Goal: Use online tool/utility: Utilize a website feature to perform a specific function

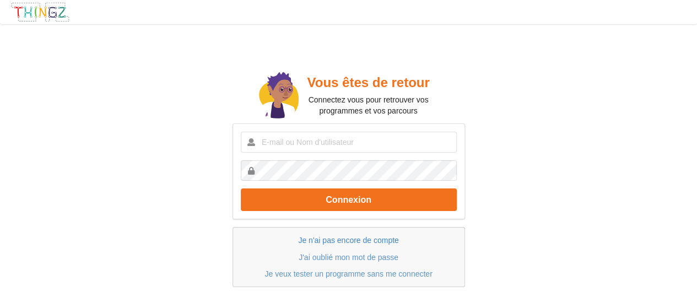
click at [372, 238] on link "Je n'ai pas encore de compte" at bounding box center [348, 240] width 100 height 9
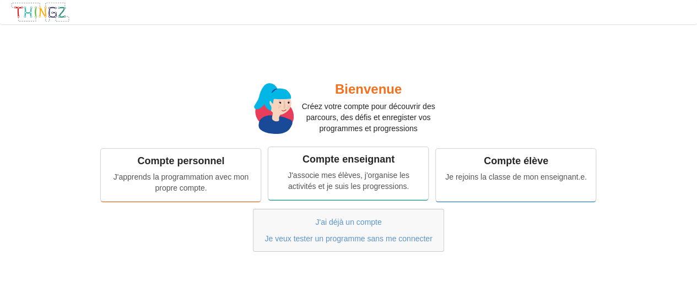
click at [364, 170] on div "J'associe mes élèves, j'organise les activités et je suis les progressions." at bounding box center [348, 181] width 144 height 22
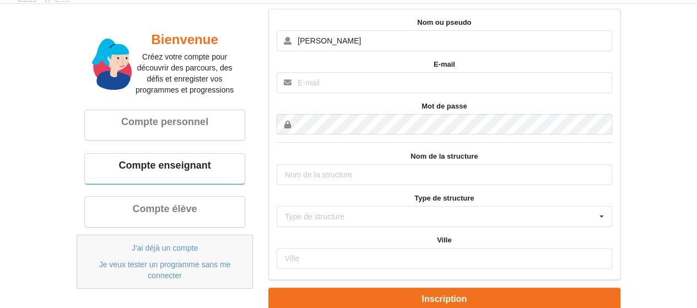
type input "[PERSON_NAME]"
type input "[EMAIL_ADDRESS][DOMAIN_NAME]"
click at [371, 173] on input "text" at bounding box center [445, 174] width 336 height 21
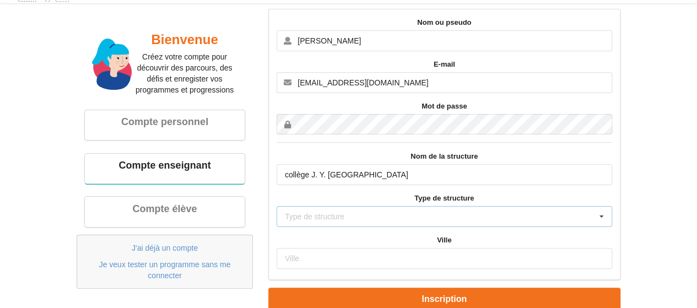
click at [378, 216] on div "Type de structure Ecole primaire Collège Lycée Association Autre" at bounding box center [445, 216] width 336 height 21
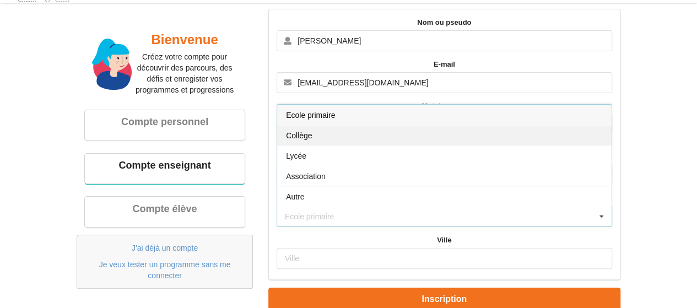
click at [332, 134] on div "Collège" at bounding box center [444, 135] width 335 height 20
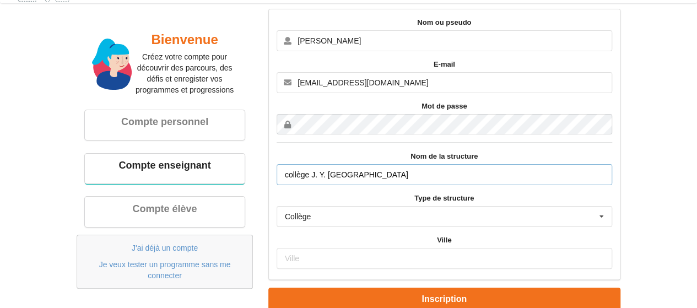
click at [312, 170] on input "collège J. Y. Cousteau" at bounding box center [445, 174] width 336 height 21
type input "J. Y. Cousteau"
click at [313, 255] on input "text" at bounding box center [445, 258] width 336 height 21
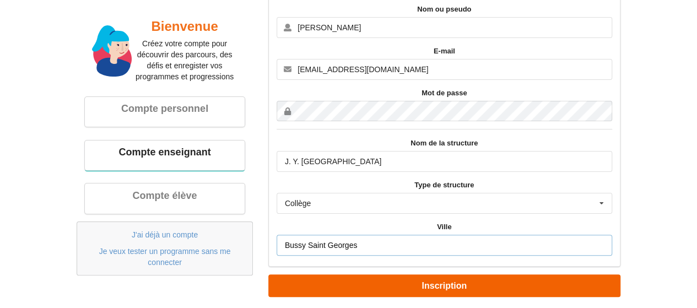
type input "Bussy Saint Georges"
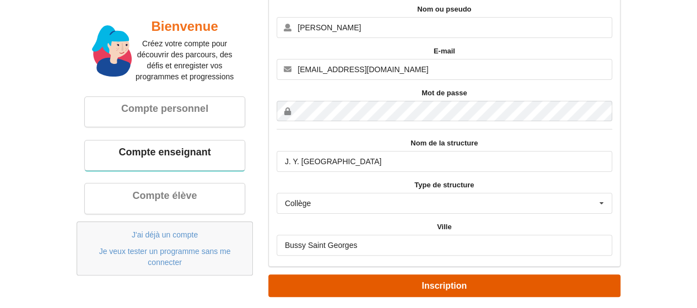
click at [448, 284] on button "Inscription" at bounding box center [445, 286] width 352 height 23
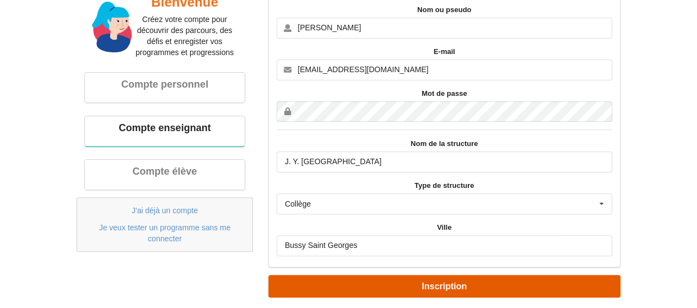
scroll to position [0, 0]
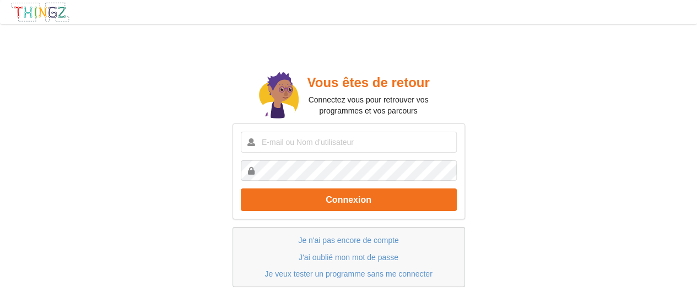
drag, startPoint x: 404, startPoint y: 155, endPoint x: 391, endPoint y: 148, distance: 14.6
click at [391, 148] on div "Connexion" at bounding box center [349, 172] width 233 height 96
click at [391, 148] on input "text" at bounding box center [349, 142] width 216 height 21
type input "[EMAIL_ADDRESS][DOMAIN_NAME]"
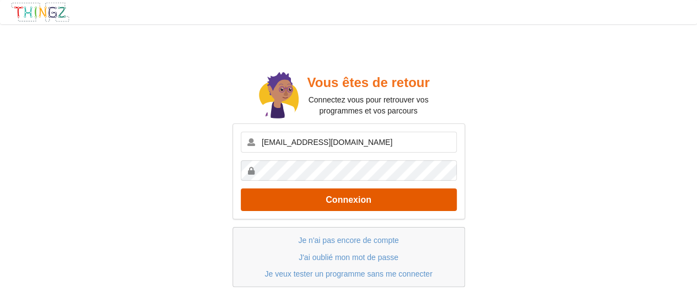
click at [388, 202] on button "Connexion" at bounding box center [349, 200] width 216 height 23
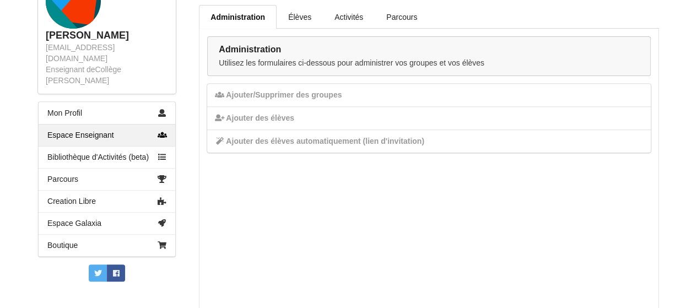
scroll to position [181, 0]
click at [105, 212] on link "Espace Galaxia" at bounding box center [107, 222] width 137 height 22
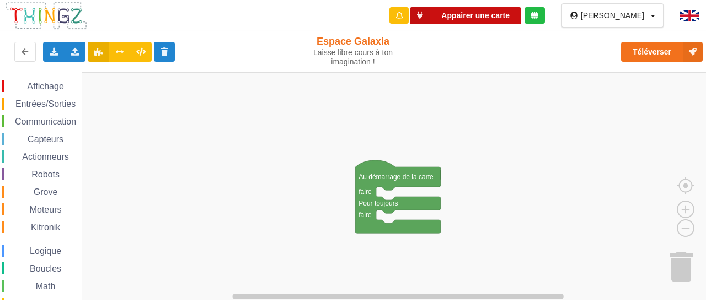
click at [502, 14] on button "Appairer une carte" at bounding box center [465, 15] width 111 height 17
click at [513, 11] on button "Appairer une carte" at bounding box center [465, 15] width 111 height 17
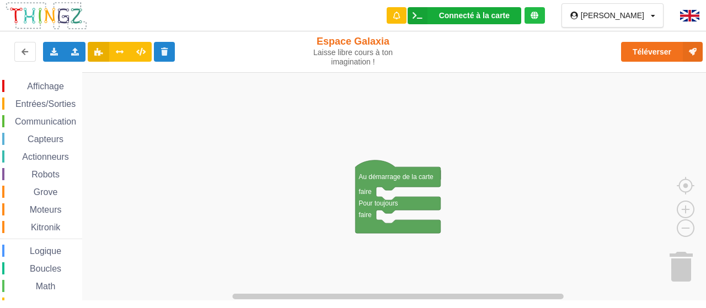
click at [427, 18] on icon at bounding box center [417, 15] width 20 height 17
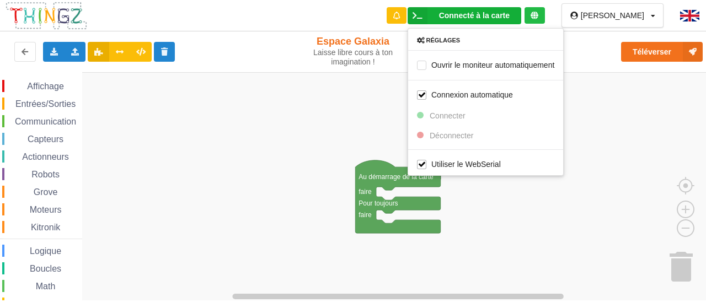
click at [538, 17] on icon at bounding box center [534, 16] width 8 height 8
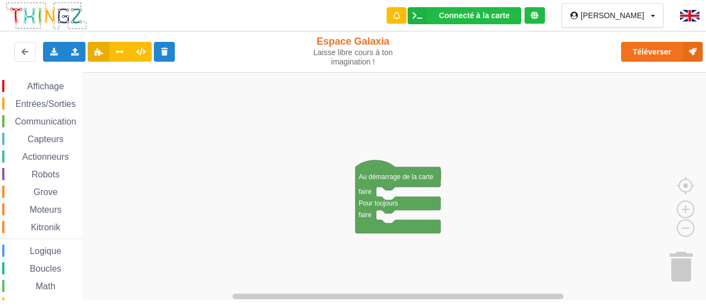
click at [538, 17] on icon at bounding box center [534, 16] width 8 height 8
click at [652, 14] on icon at bounding box center [653, 16] width 4 height 7
click at [468, 61] on div "Téléverser" at bounding box center [565, 51] width 291 height 35
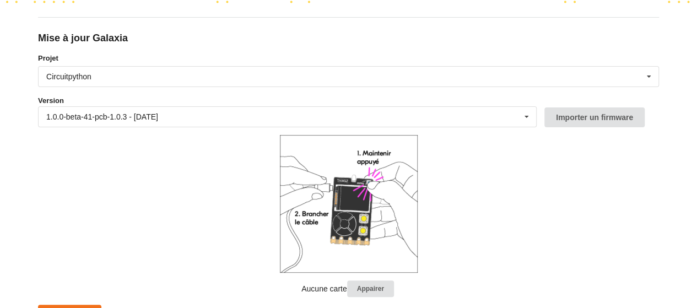
scroll to position [125, 0]
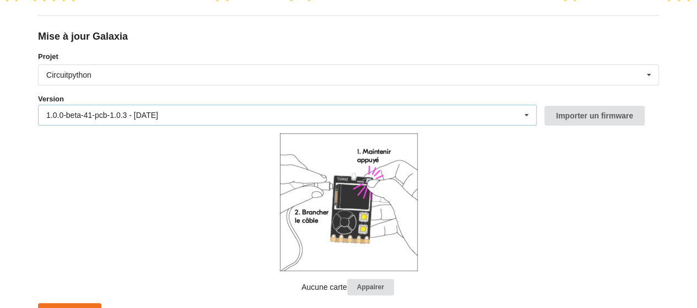
click at [516, 110] on div "1.0.0-beta-41-pcb-1.0.3 - [DATE] 1.0.0-beta-41-pcb-1.0.3 - [DATE] 1.0.0-beta-40…" at bounding box center [287, 115] width 499 height 21
click at [604, 159] on form "Projet Circuitpython Micropython Circuitpython Version 1.0.0-beta-41-pcb-1.0.3 …" at bounding box center [348, 187] width 621 height 272
click at [374, 291] on button "Appairer" at bounding box center [370, 287] width 47 height 17
click at [367, 287] on button "Appairer" at bounding box center [370, 287] width 47 height 17
click at [366, 287] on button "Appairer" at bounding box center [370, 287] width 47 height 17
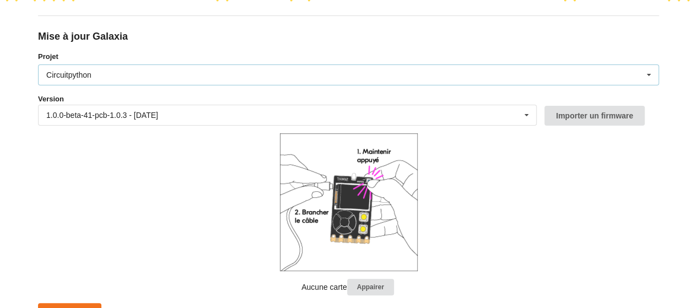
click at [429, 76] on div "Circuitpython Micropython Circuitpython" at bounding box center [348, 75] width 621 height 21
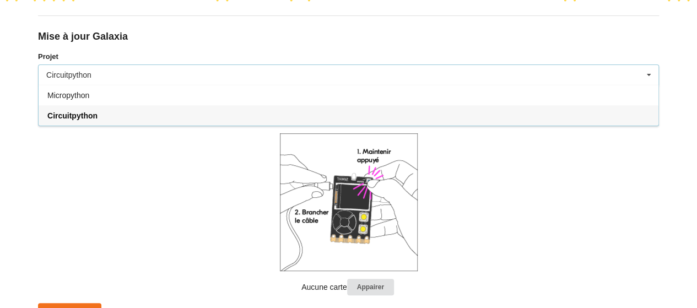
click at [429, 76] on div "Circuitpython Micropython Circuitpython" at bounding box center [348, 75] width 621 height 21
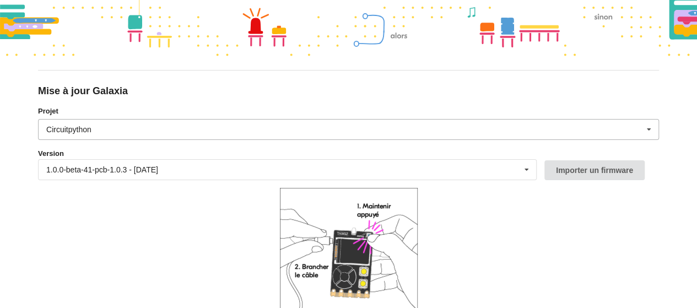
scroll to position [138, 0]
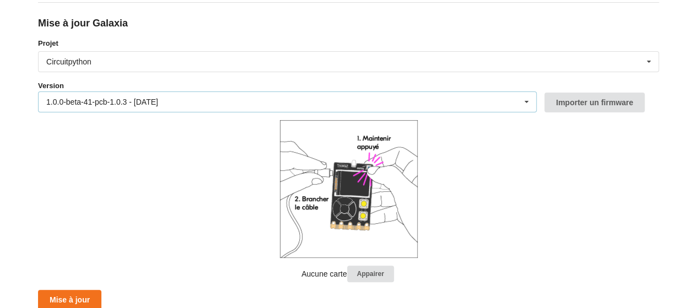
click at [511, 105] on div "1.0.0-beta-41-pcb-1.0.3 - 27/06/2025 1.0.0-beta-41-pcb-1.0.3 - 27/06/2025 1.0.0…" at bounding box center [287, 102] width 499 height 21
click at [570, 182] on form "Projet Circuitpython Micropython Circuitpython Version 1.0.0-beta-41-pcb-1.0.3 …" at bounding box center [348, 174] width 621 height 272
click at [590, 93] on button "Importer un firmware" at bounding box center [595, 103] width 100 height 20
click at [383, 266] on button "Appairer" at bounding box center [370, 274] width 47 height 17
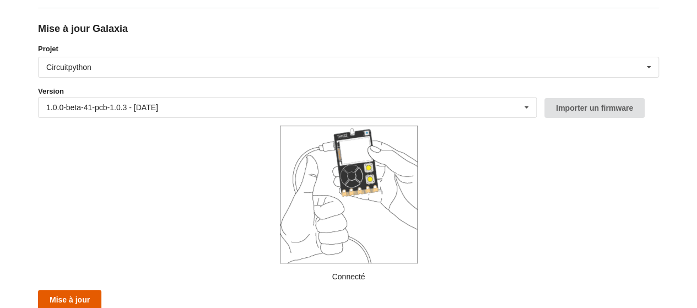
click at [77, 297] on button "Mise à jour" at bounding box center [69, 300] width 63 height 20
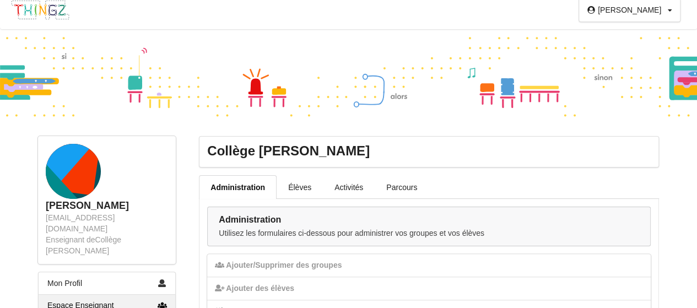
scroll to position [160, 0]
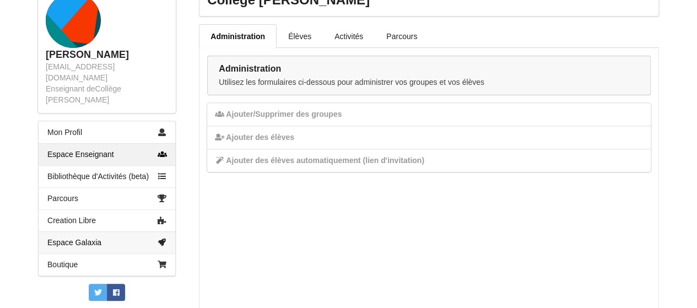
click at [89, 232] on link "Espace Galaxia" at bounding box center [107, 243] width 137 height 22
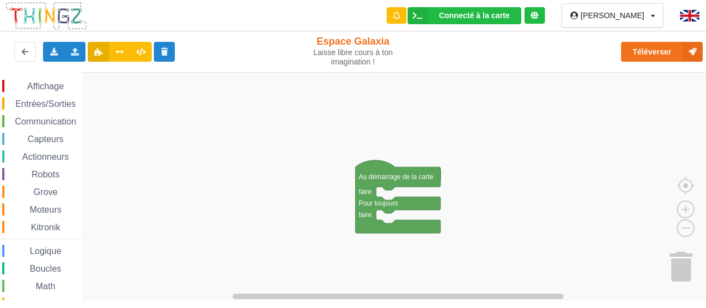
click at [40, 138] on span "Capteurs" at bounding box center [45, 139] width 39 height 9
click at [479, 121] on div "Affichage Entrées/Sorties Communication Capteurs Actionneurs Robots Grove Moteu…" at bounding box center [356, 186] width 713 height 228
click at [50, 82] on span "Affichage" at bounding box center [45, 86] width 40 height 9
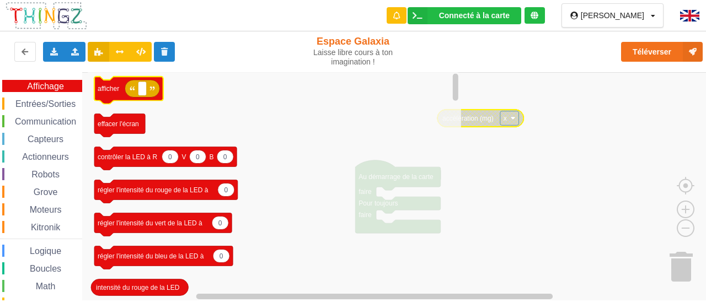
drag, startPoint x: 50, startPoint y: 82, endPoint x: 115, endPoint y: 90, distance: 65.6
click at [115, 90] on div "Affichage Entrées/Sorties Communication Capteurs Actionneurs Robots Grove Moteu…" at bounding box center [356, 186] width 713 height 228
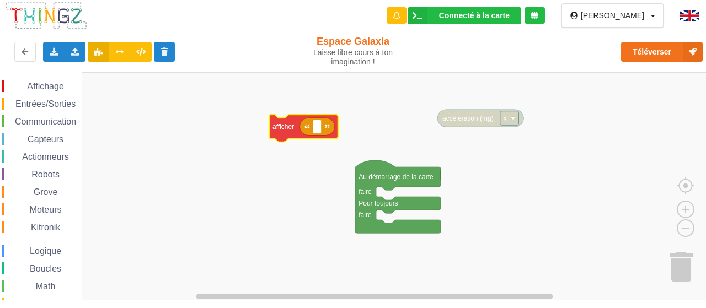
click at [290, 128] on div "Affichage Entrées/Sorties Communication Capteurs Actionneurs Robots Grove Moteu…" at bounding box center [356, 186] width 713 height 228
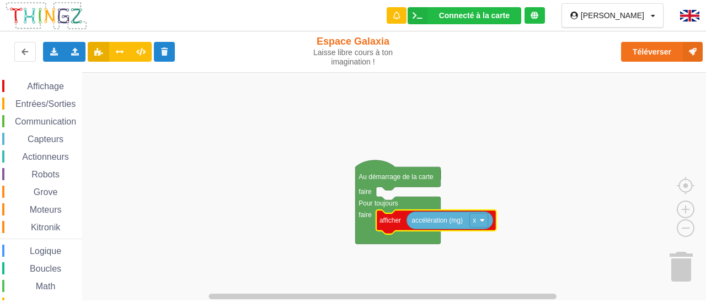
click at [46, 87] on span "Affichage" at bounding box center [45, 86] width 40 height 9
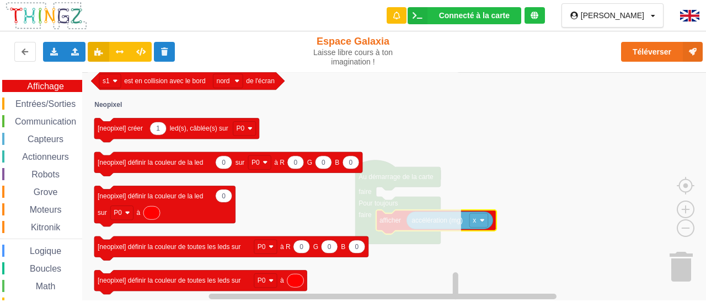
click at [49, 112] on div "Affichage Entrées/Sorties Communication Capteurs Actionneurs Robots Grove Moteu…" at bounding box center [41, 236] width 82 height 313
click at [44, 98] on div "Entrées/Sorties" at bounding box center [42, 104] width 80 height 12
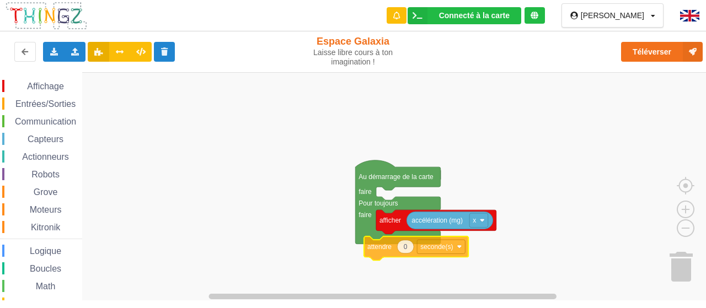
click at [390, 240] on div "Affichage Entrées/Sorties Communication Capteurs Actionneurs Robots Grove Moteu…" at bounding box center [356, 186] width 713 height 228
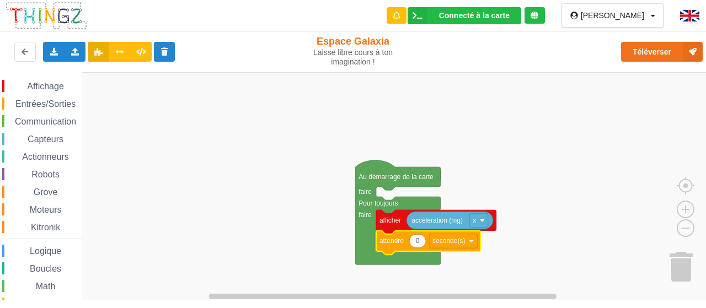
click at [421, 240] on icon "Espace de travail de Blocky" at bounding box center [417, 240] width 17 height 13
click at [421, 240] on input "0" at bounding box center [417, 241] width 17 height 14
type input "200"
click at [469, 249] on icon "Espace de travail de Blocky" at bounding box center [430, 242] width 109 height 24
click at [474, 243] on image "Espace de travail de Blocky" at bounding box center [475, 241] width 5 height 5
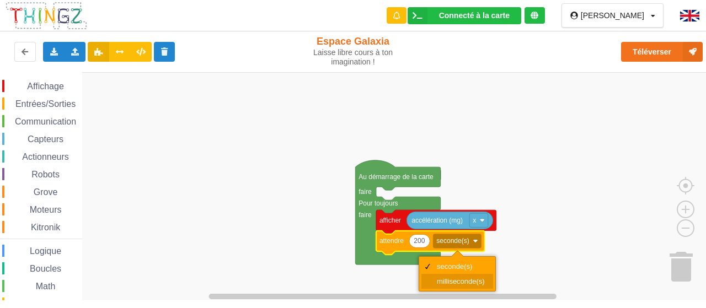
click at [468, 275] on div "milliseconde(s)" at bounding box center [457, 281] width 72 height 15
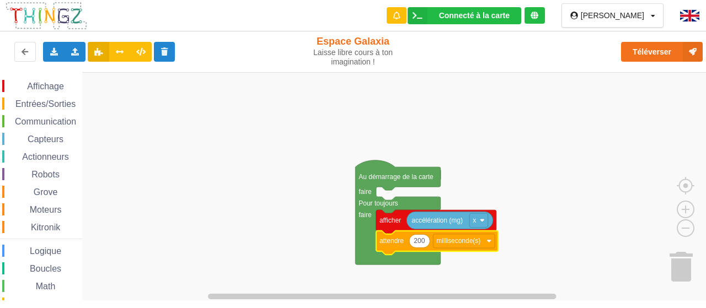
click at [468, 275] on rect "Espace de travail de Blocky" at bounding box center [356, 186] width 713 height 229
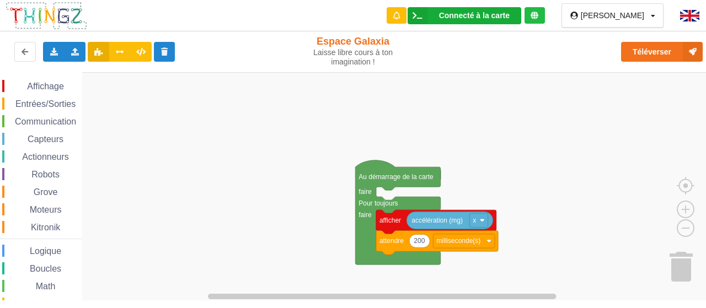
click at [521, 8] on div "Connecté à la carte Réglages Ouvrir le moniteur automatiquement Connexion autom…" at bounding box center [464, 15] width 114 height 17
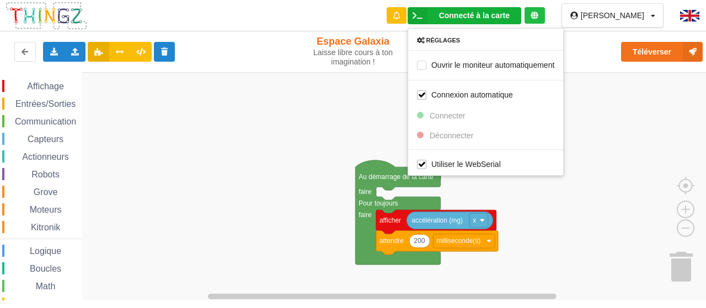
click at [664, 139] on rect "Espace de travail de Blocky" at bounding box center [356, 186] width 713 height 229
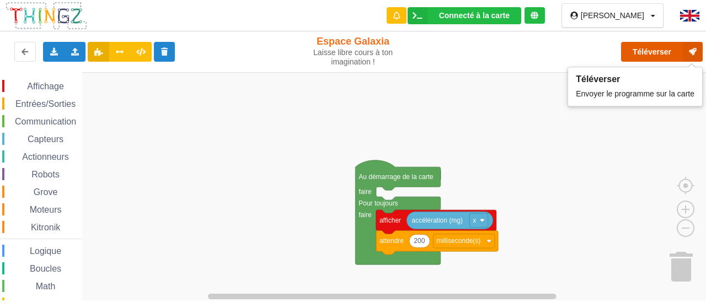
click at [646, 52] on button "Téléverser" at bounding box center [662, 52] width 82 height 20
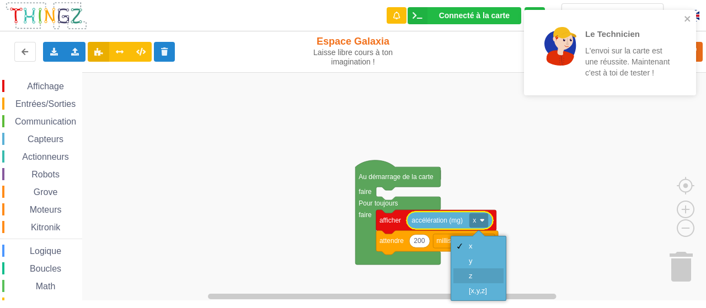
click at [480, 269] on div "z" at bounding box center [478, 276] width 50 height 15
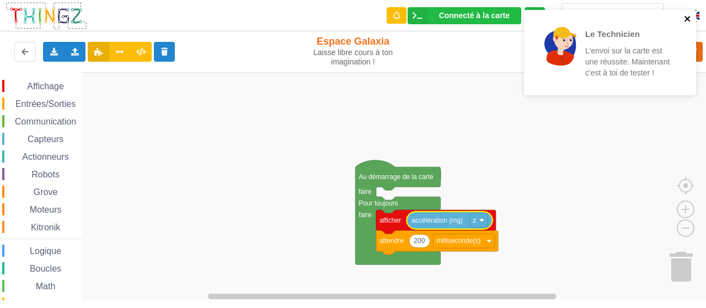
click at [686, 20] on icon "close" at bounding box center [687, 19] width 6 height 6
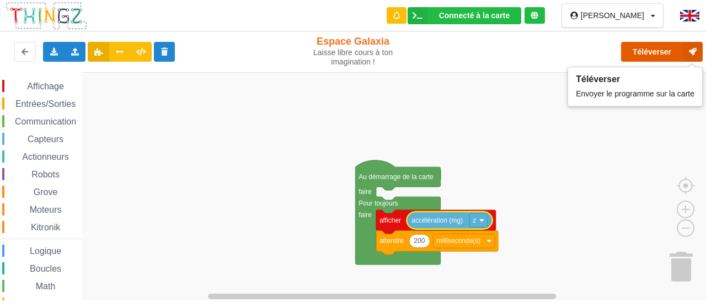
click at [677, 49] on button "Téléverser" at bounding box center [662, 52] width 82 height 20
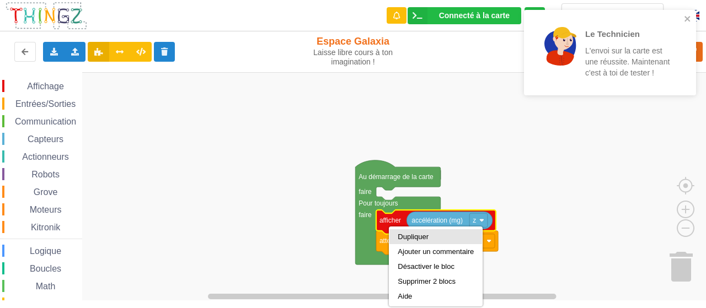
click at [426, 238] on div "Dupliquer" at bounding box center [436, 237] width 76 height 8
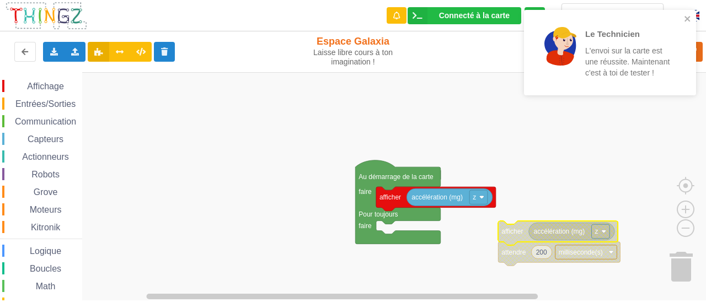
click at [47, 124] on span "Communication" at bounding box center [45, 121] width 65 height 9
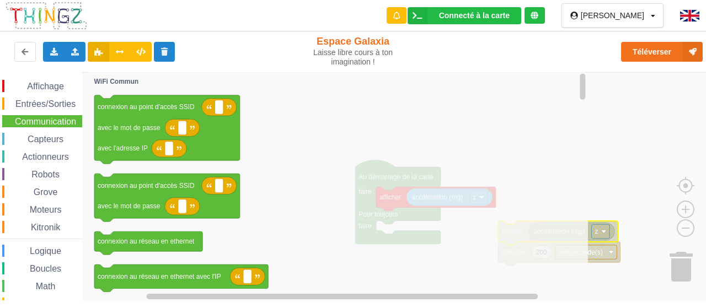
click at [45, 94] on div "Affichage Entrées/Sorties Communication Capteurs Actionneurs Robots Grove Moteu…" at bounding box center [41, 236] width 82 height 313
click at [46, 87] on span "Affichage" at bounding box center [45, 86] width 40 height 9
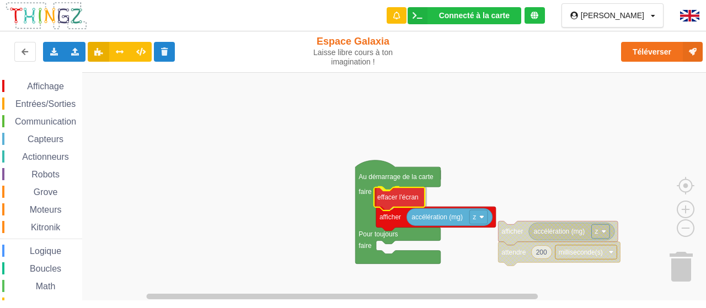
click at [388, 198] on div "Affichage Entrées/Sorties Communication Capteurs Actionneurs Robots Grove Moteu…" at bounding box center [356, 186] width 713 height 228
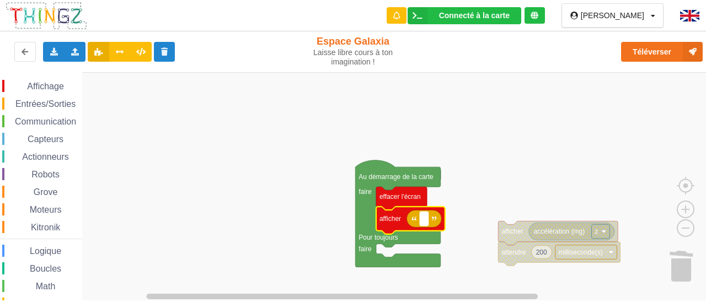
click at [427, 221] on rect "Espace de travail de Blocky" at bounding box center [424, 219] width 8 height 14
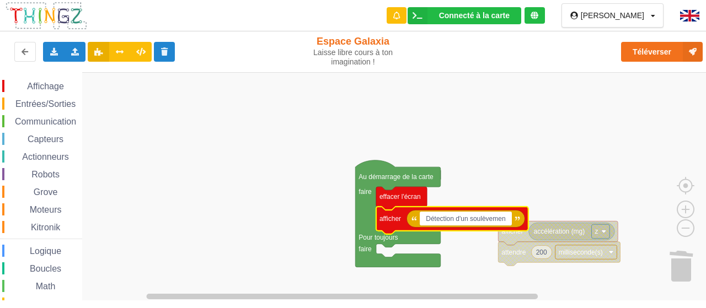
type input "Détection d'un soulèvement"
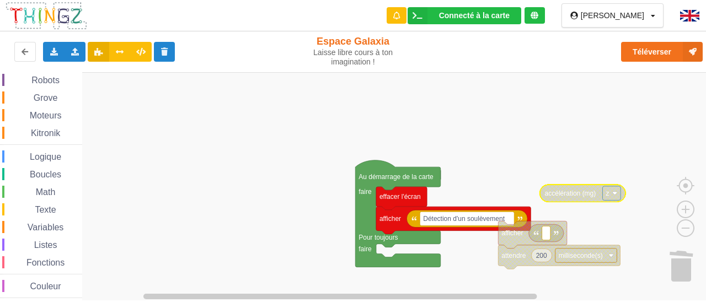
scroll to position [95, 0]
click at [54, 227] on span "Variables" at bounding box center [46, 226] width 40 height 9
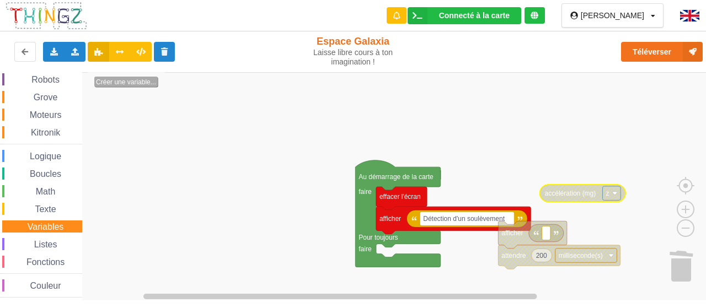
click at [114, 83] on text "Créer une variable..." at bounding box center [126, 82] width 60 height 8
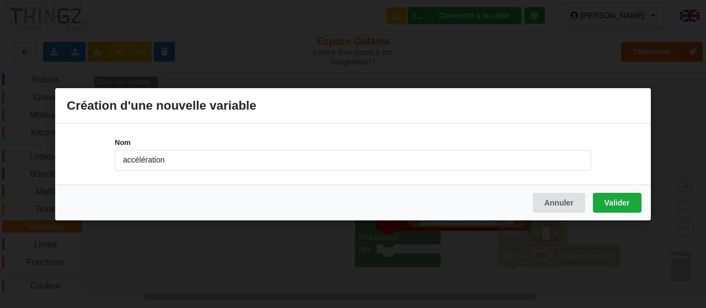
type input "accélération"
click at [594, 207] on button "Valider" at bounding box center [617, 202] width 49 height 20
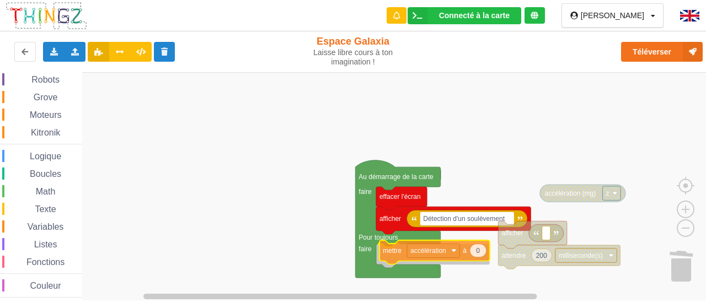
click at [388, 249] on div "Affichage Entrées/Sorties Communication Capteurs Actionneurs Robots Grove Moteu…" at bounding box center [356, 186] width 713 height 228
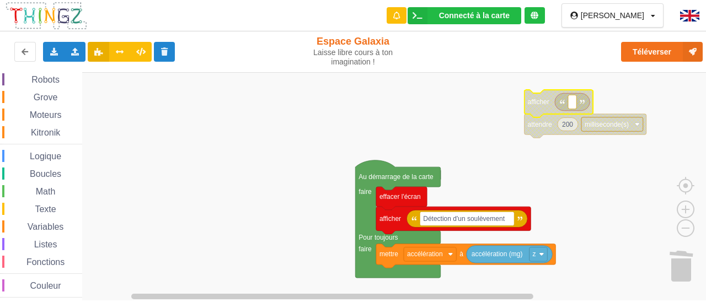
click at [46, 158] on span "Logique" at bounding box center [45, 156] width 35 height 9
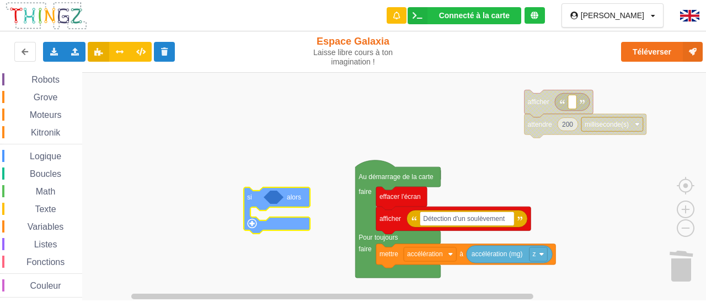
click at [251, 199] on div "Affichage Entrées/Sorties Communication Capteurs Actionneurs Robots Grove Moteu…" at bounding box center [356, 186] width 713 height 228
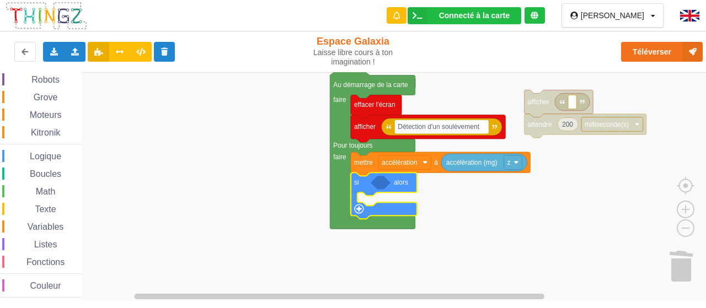
click at [52, 195] on span "Math" at bounding box center [45, 191] width 23 height 9
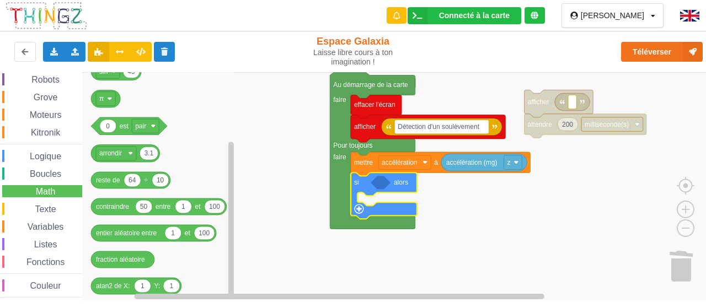
click at [49, 155] on span "Logique" at bounding box center [45, 156] width 35 height 9
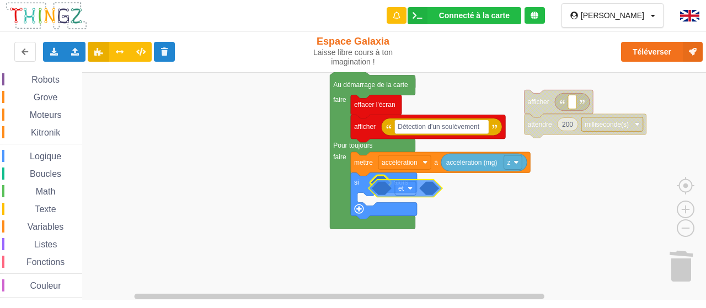
click at [425, 191] on div "Affichage Entrées/Sorties Communication Capteurs Actionneurs Robots Grove Moteu…" at bounding box center [356, 186] width 713 height 228
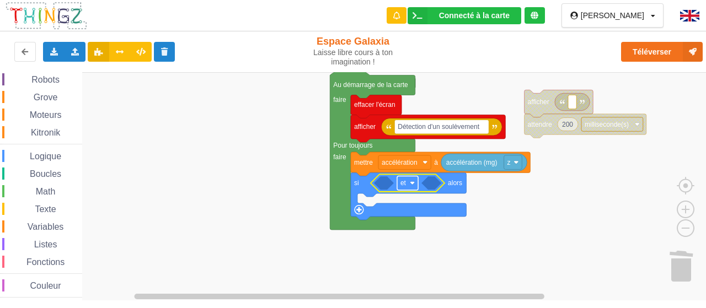
click at [410, 179] on rect "Espace de travail de Blocky" at bounding box center [407, 183] width 21 height 14
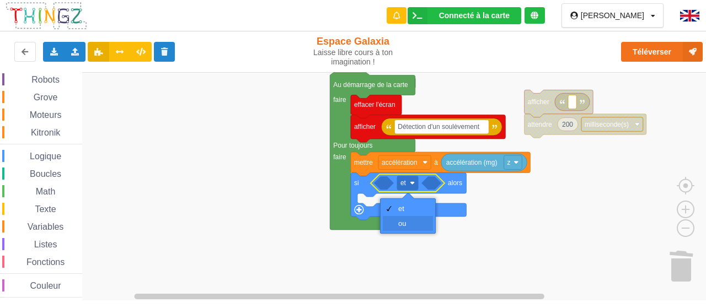
click at [411, 223] on div "ou" at bounding box center [411, 223] width 26 height 8
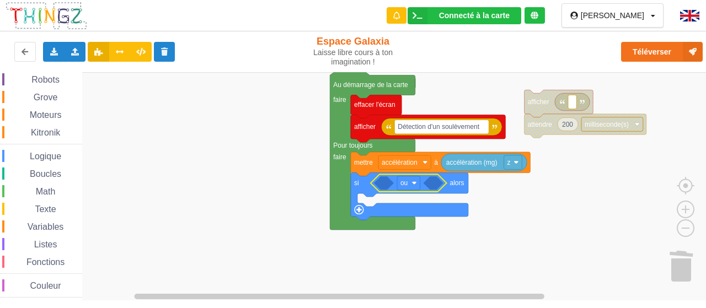
click at [52, 227] on span "Variables" at bounding box center [46, 226] width 40 height 9
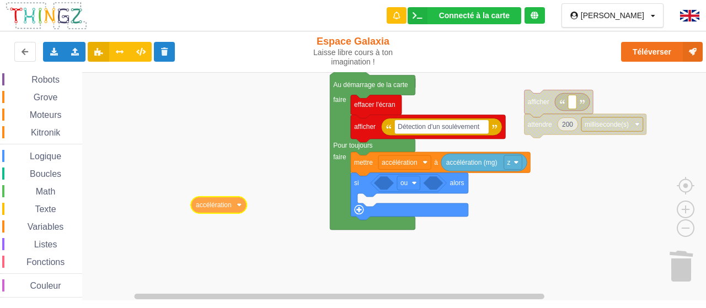
click at [211, 209] on div "Affichage Entrées/Sorties Communication Capteurs Actionneurs Robots Grove Moteu…" at bounding box center [356, 186] width 713 height 228
click at [49, 192] on span "Math" at bounding box center [45, 191] width 23 height 9
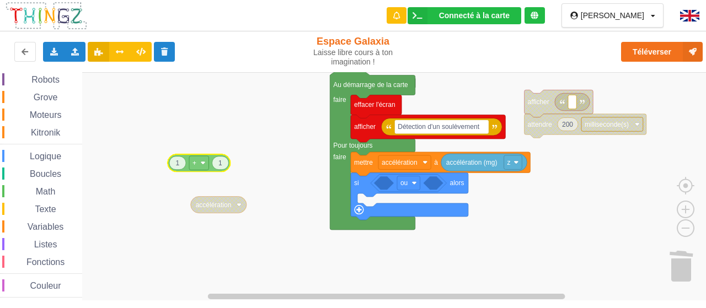
click at [225, 169] on div "Affichage Entrées/Sorties Communication Capteurs Actionneurs Robots Grove Moteu…" at bounding box center [356, 186] width 713 height 228
click at [216, 167] on rect "Espace de travail de Blocky" at bounding box center [208, 166] width 19 height 14
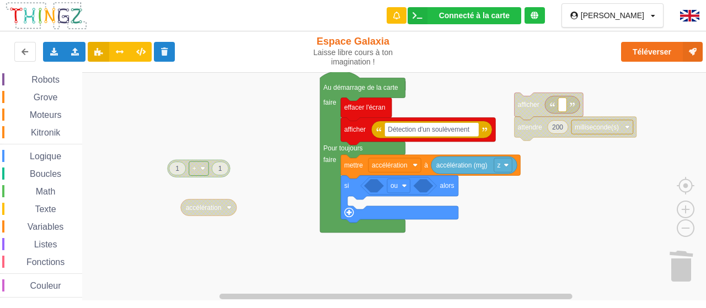
click at [152, 179] on div "Affichage Entrées/Sorties Communication Capteurs Actionneurs Robots Grove Moteu…" at bounding box center [356, 186] width 713 height 228
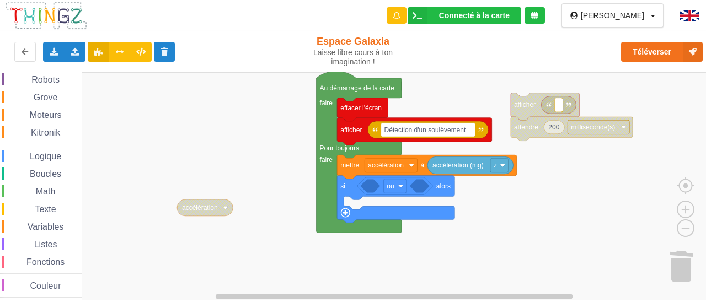
click at [53, 189] on span "Math" at bounding box center [45, 191] width 23 height 9
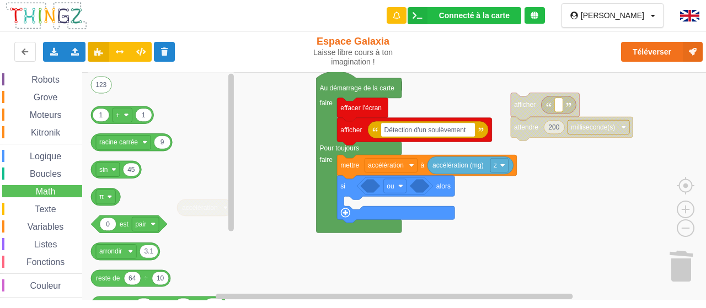
click at [50, 151] on div "Logique" at bounding box center [42, 156] width 80 height 12
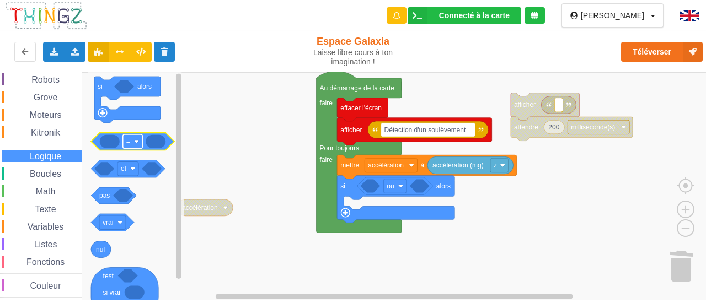
click at [138, 146] on rect "Espace de travail de Blocky" at bounding box center [132, 142] width 19 height 14
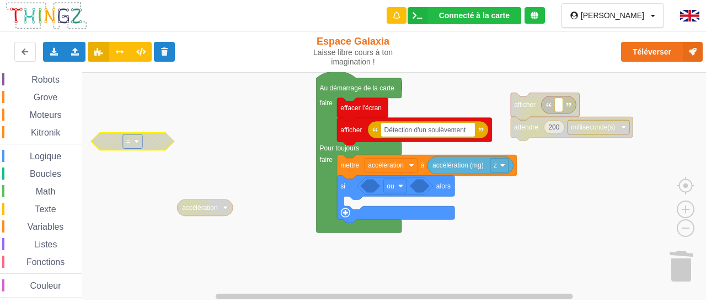
click at [138, 146] on rect "Espace de travail de Blocky" at bounding box center [132, 142] width 19 height 14
click at [208, 166] on rect "Espace de travail de Blocky" at bounding box center [356, 186] width 713 height 229
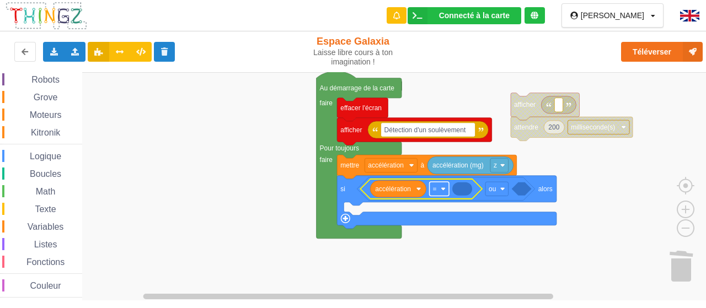
click at [447, 186] on rect "Espace de travail de Blocky" at bounding box center [439, 189] width 19 height 14
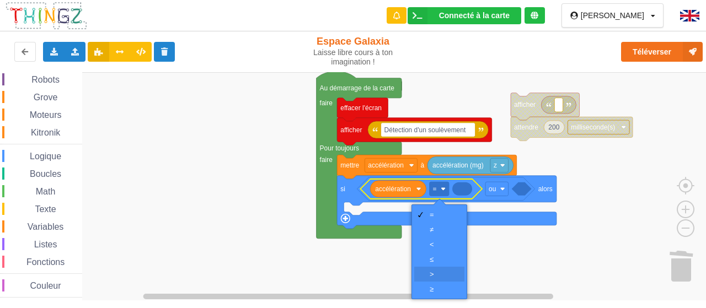
click at [437, 272] on div "‏>" at bounding box center [443, 274] width 26 height 8
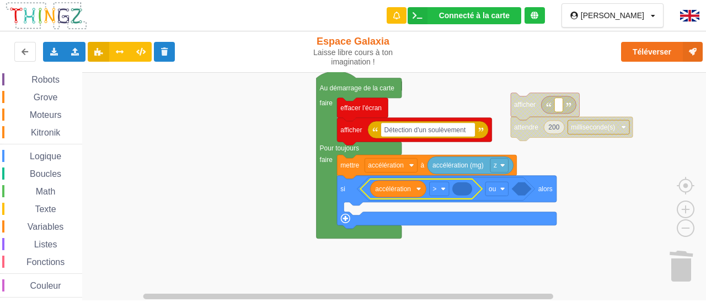
click at [468, 191] on icon "Espace de travail de Blocky" at bounding box center [462, 188] width 20 height 13
click at [464, 189] on icon "Espace de travail de Blocky" at bounding box center [462, 188] width 20 height 13
click at [47, 198] on div "Affichage Entrées/Sorties Communication Capteurs Actionneurs Robots Grove Moteu…" at bounding box center [41, 141] width 82 height 313
click at [45, 194] on span "Math" at bounding box center [45, 191] width 23 height 9
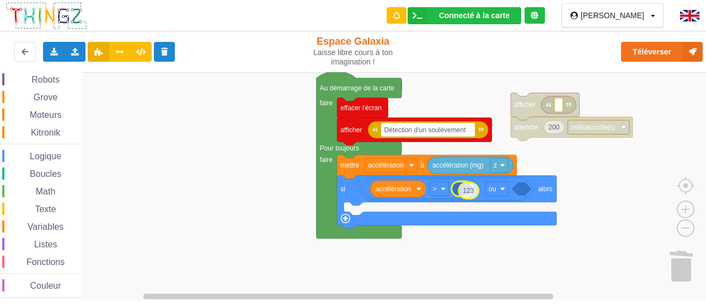
click at [490, 189] on div "Affichage Entrées/Sorties Communication Capteurs Actionneurs Robots Grove Moteu…" at bounding box center [356, 186] width 713 height 228
click at [462, 187] on text "123" at bounding box center [462, 189] width 11 height 8
type input "76"
click at [370, 193] on icon "Espace de travail de Blocky" at bounding box center [421, 189] width 122 height 20
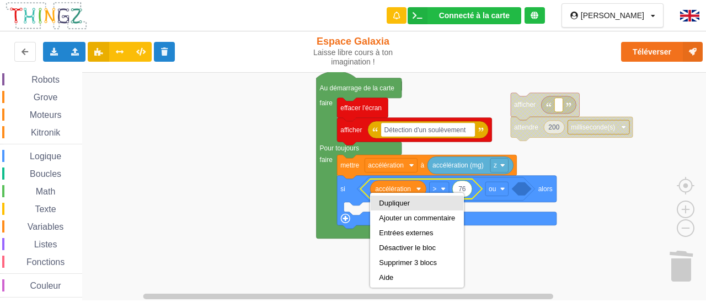
click at [379, 201] on div "Dupliquer" at bounding box center [417, 203] width 76 height 8
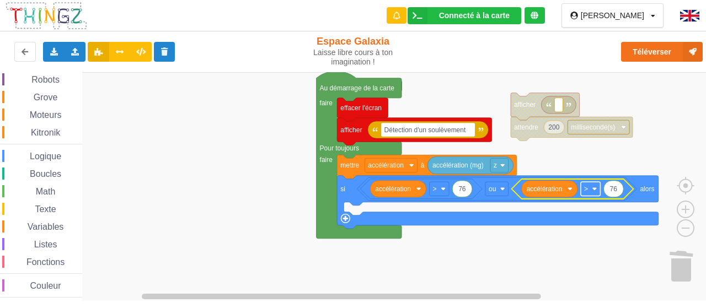
click at [593, 186] on image "Espace de travail de Blocky" at bounding box center [594, 188] width 5 height 5
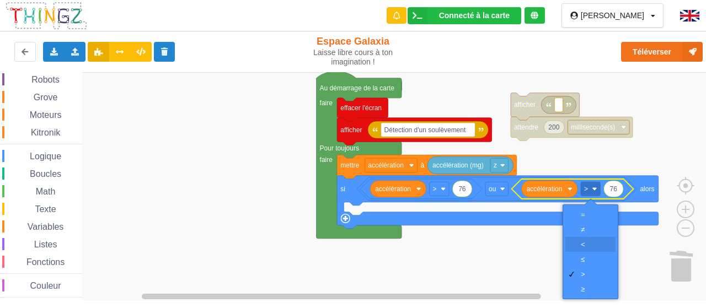
click at [588, 240] on div "‏<" at bounding box center [590, 244] width 50 height 15
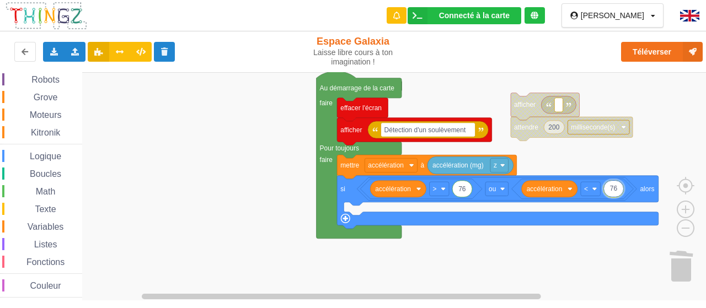
type input "976"
click at [558, 235] on rect "Espace de travail de Blocky" at bounding box center [356, 186] width 713 height 229
type input "1076"
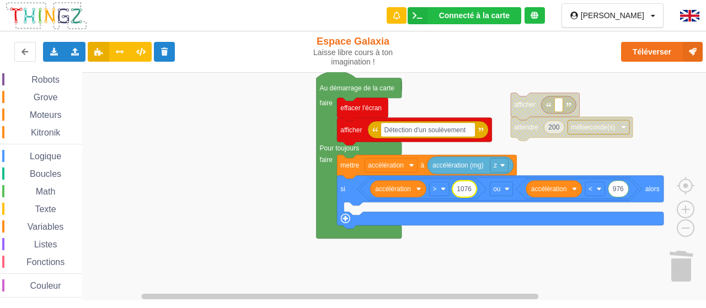
click at [502, 249] on rect "Espace de travail de Blocky" at bounding box center [356, 186] width 713 height 229
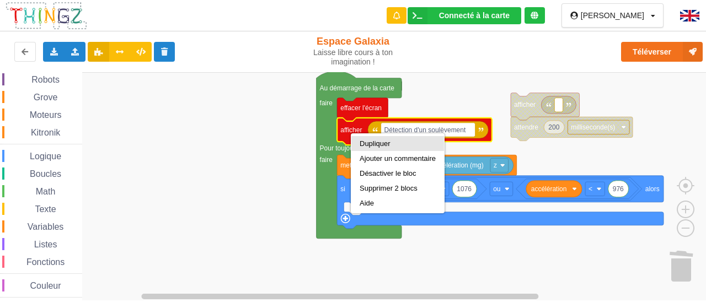
click at [363, 142] on div "Dupliquer" at bounding box center [397, 143] width 76 height 8
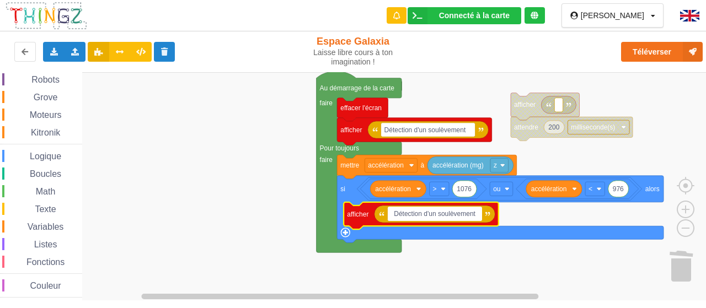
click at [411, 214] on input "Détection d'un soulèvement" at bounding box center [435, 214] width 94 height 14
type input "Objet soulevé !"
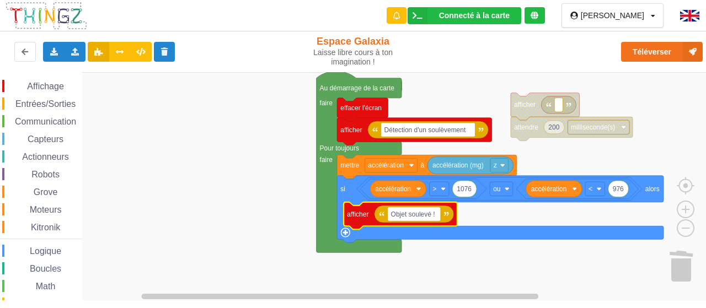
click at [51, 93] on div "Affichage Entrées/Sorties Communication Capteurs Actionneurs Robots Grove Moteu…" at bounding box center [41, 236] width 82 height 313
click at [48, 87] on span "Affichage" at bounding box center [45, 86] width 40 height 9
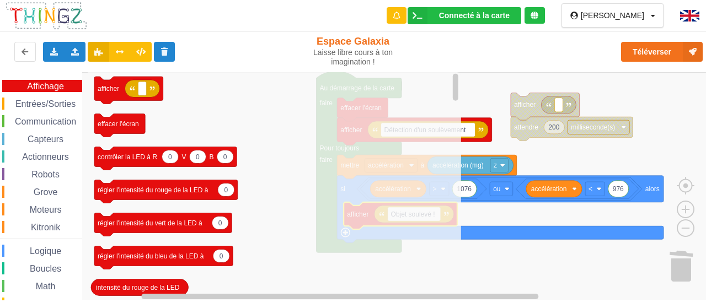
click at [48, 104] on span "Entrées/Sorties" at bounding box center [45, 103] width 63 height 9
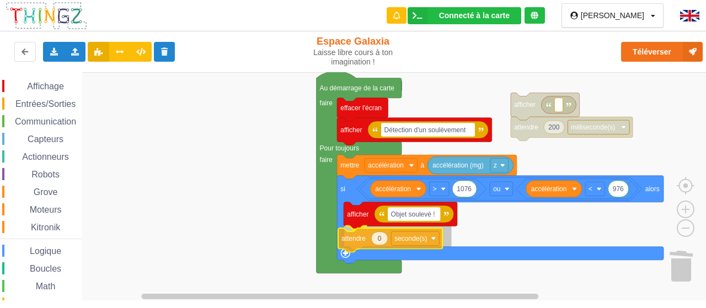
click at [347, 234] on div "Affichage Entrées/Sorties Communication Capteurs Actionneurs Robots Grove Moteu…" at bounding box center [356, 186] width 713 height 228
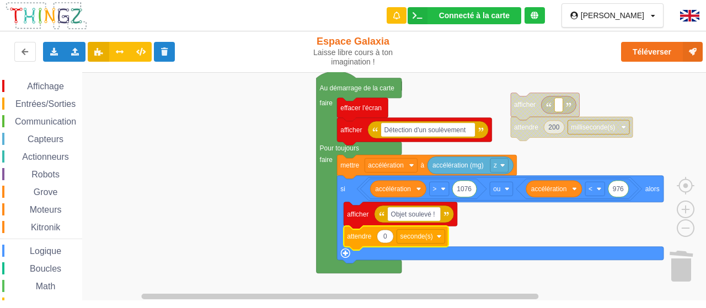
click at [391, 240] on icon "Espace de travail de Blocky" at bounding box center [385, 236] width 17 height 13
type input "3"
click at [246, 225] on rect "Espace de travail de Blocky" at bounding box center [356, 186] width 713 height 229
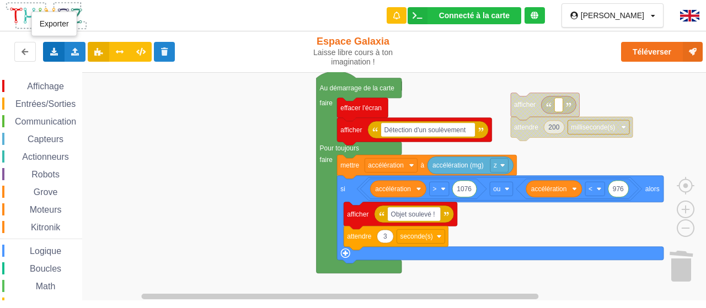
click at [56, 49] on icon at bounding box center [53, 51] width 9 height 7
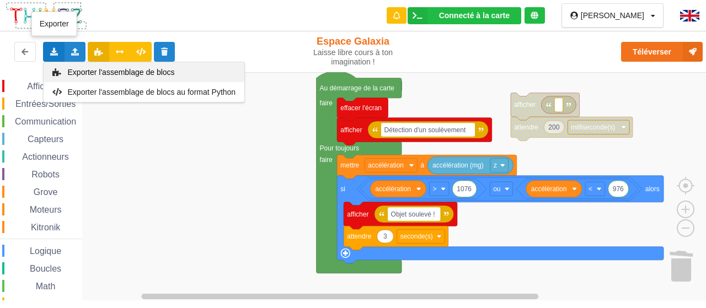
click at [121, 71] on span "Exporter l'assemblage de blocs" at bounding box center [121, 72] width 107 height 9
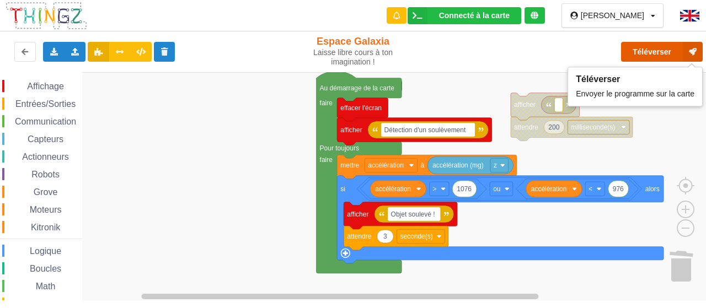
click at [662, 54] on button "Téléverser" at bounding box center [662, 52] width 82 height 20
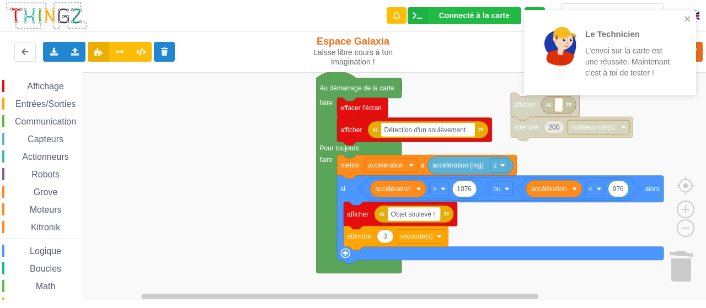
click at [37, 86] on span "Affichage" at bounding box center [45, 86] width 40 height 9
click at [536, 224] on rect "Espace de travail de Blocky" at bounding box center [356, 186] width 713 height 229
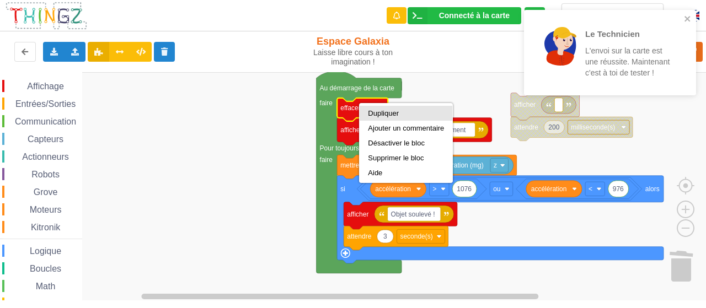
click at [375, 113] on div "Dupliquer" at bounding box center [406, 113] width 76 height 8
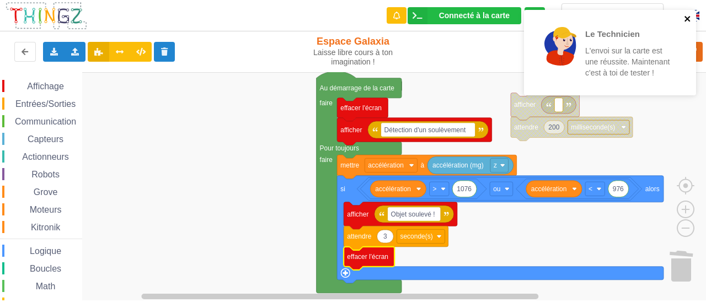
click at [689, 22] on icon "close" at bounding box center [688, 18] width 8 height 9
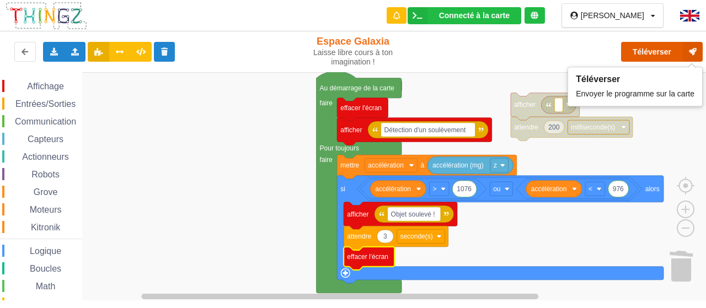
click at [668, 53] on button "Téléverser" at bounding box center [662, 52] width 82 height 20
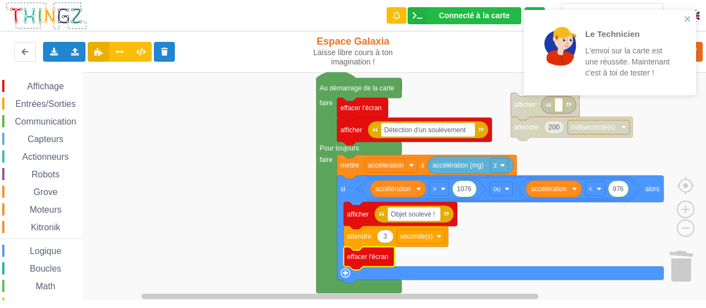
click at [668, 53] on p "L'envoi sur la carte est une réussite. Maintenant c'est à toi de tester !" at bounding box center [628, 61] width 86 height 33
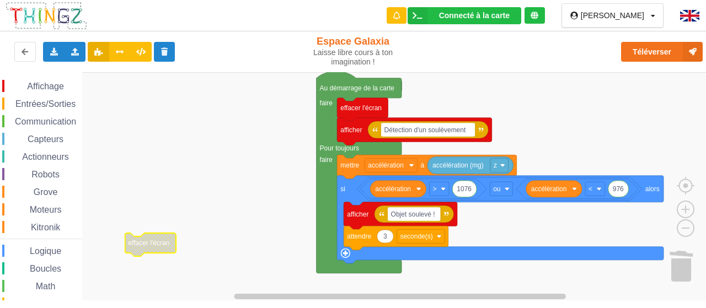
click at [40, 143] on span "Capteurs" at bounding box center [45, 139] width 39 height 9
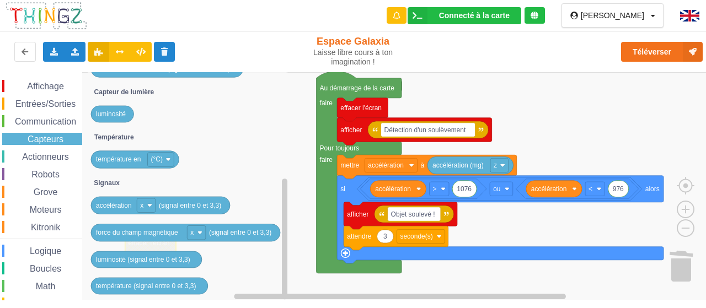
click at [53, 108] on span "Entrées/Sorties" at bounding box center [45, 103] width 63 height 9
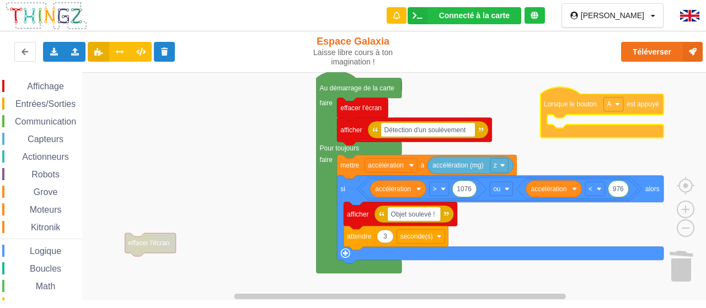
click at [570, 107] on div "Affichage Entrées/Sorties Communication Capteurs Actionneurs Robots Grove Moteu…" at bounding box center [356, 186] width 713 height 228
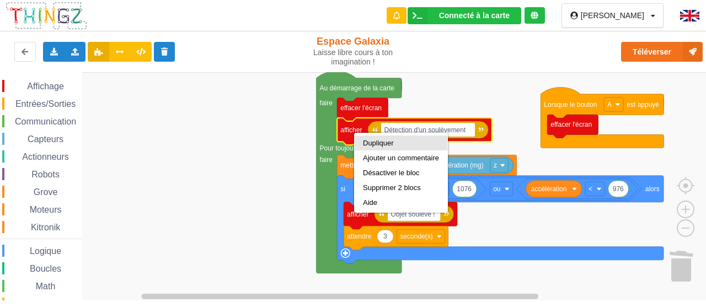
click at [365, 146] on div "Dupliquer" at bounding box center [401, 143] width 76 height 8
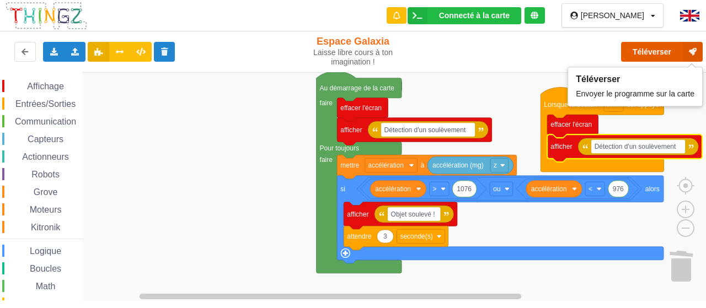
click at [645, 47] on button "Téléverser" at bounding box center [662, 52] width 82 height 20
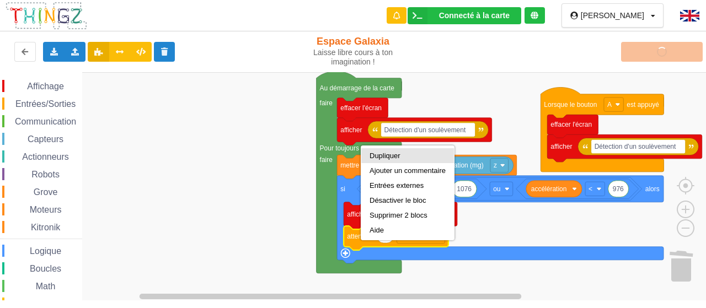
click at [399, 149] on div "Dupliquer" at bounding box center [407, 155] width 93 height 15
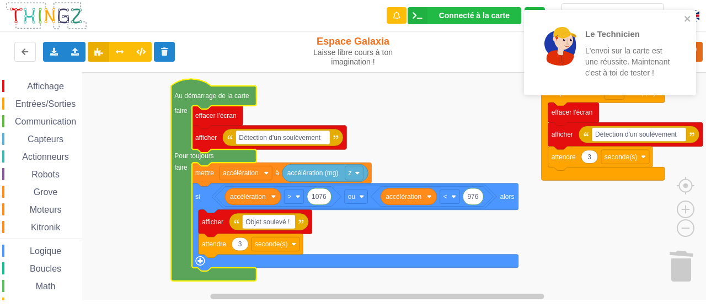
click at [628, 50] on p "L'envoi sur la carte est une réussite. Maintenant c'est à toi de tester !" at bounding box center [628, 61] width 86 height 33
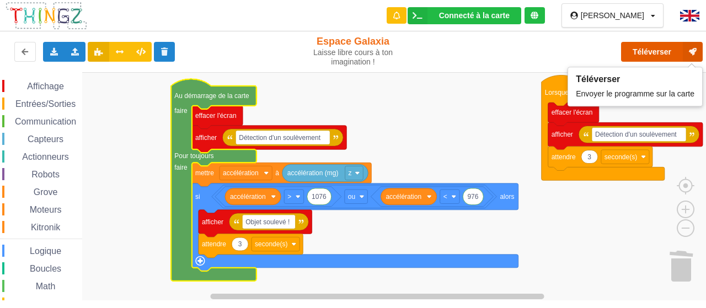
click at [651, 46] on button "Téléverser" at bounding box center [662, 52] width 82 height 20
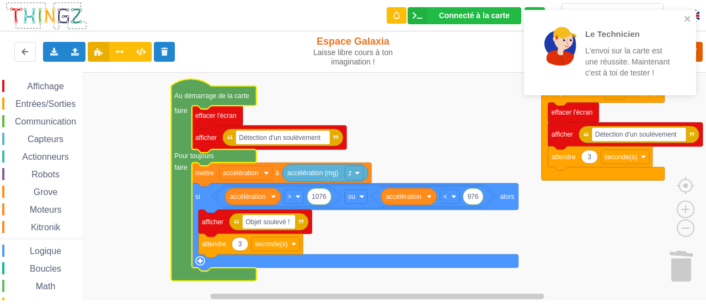
click at [651, 46] on p "L'envoi sur la carte est une réussite. Maintenant c'est à toi de tester !" at bounding box center [628, 61] width 86 height 33
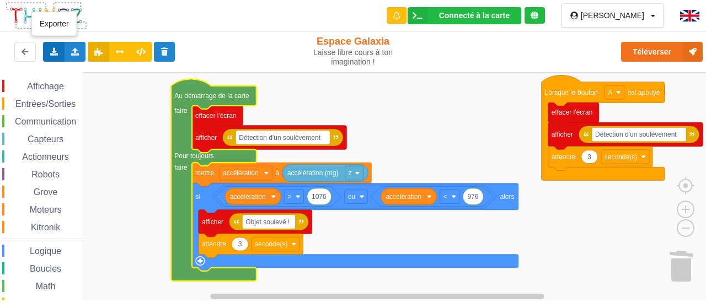
click at [55, 50] on icon at bounding box center [53, 51] width 9 height 7
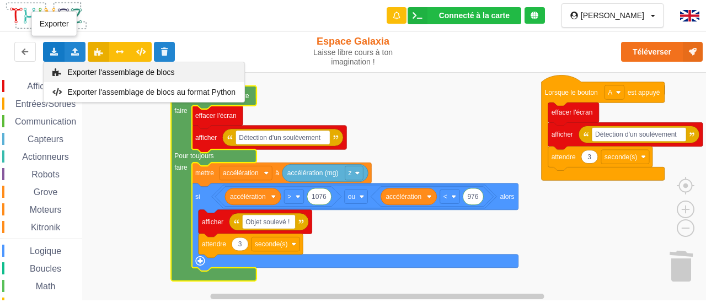
click at [91, 72] on span "Exporter l'assemblage de blocs" at bounding box center [121, 72] width 107 height 9
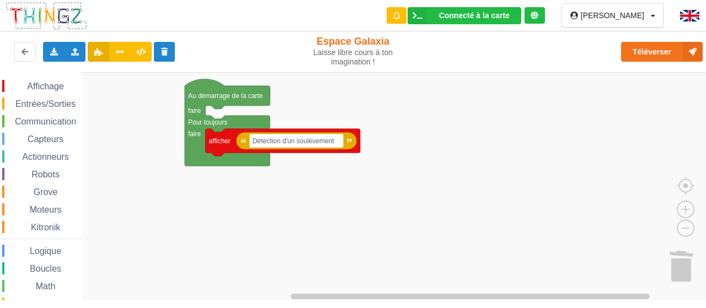
click at [54, 96] on div "Affichage Entrées/Sorties Communication Capteurs Actionneurs Robots Grove Moteu…" at bounding box center [41, 236] width 82 height 313
click at [56, 100] on span "Entrées/Sorties" at bounding box center [45, 103] width 63 height 9
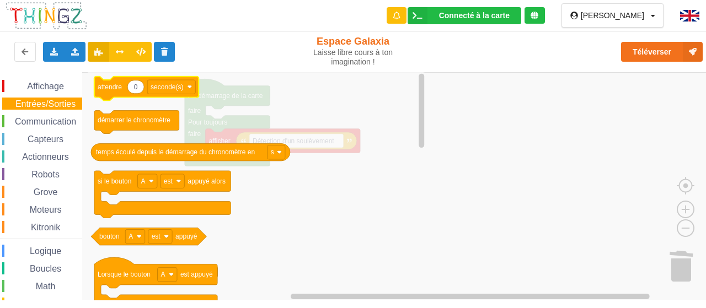
click at [114, 81] on icon "Espace de travail de Blocky" at bounding box center [146, 89] width 104 height 24
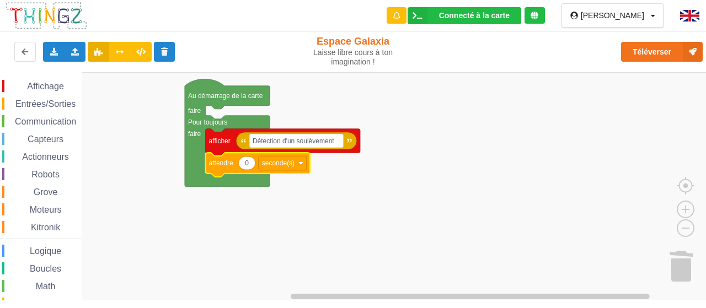
click at [247, 167] on text "0" at bounding box center [247, 163] width 4 height 8
click at [247, 167] on input "0" at bounding box center [246, 163] width 17 height 14
type input "200"
click at [289, 162] on text "seconde(s)" at bounding box center [282, 163] width 33 height 8
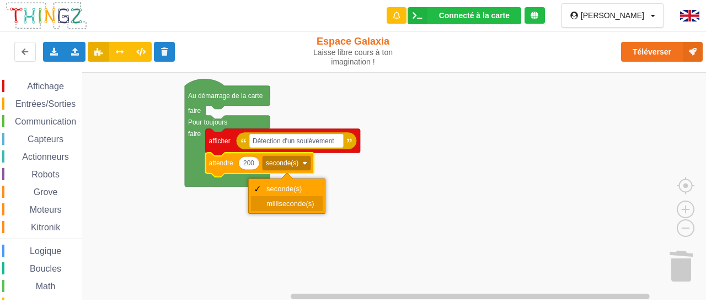
click at [289, 201] on div "milliseconde(s)" at bounding box center [290, 204] width 48 height 8
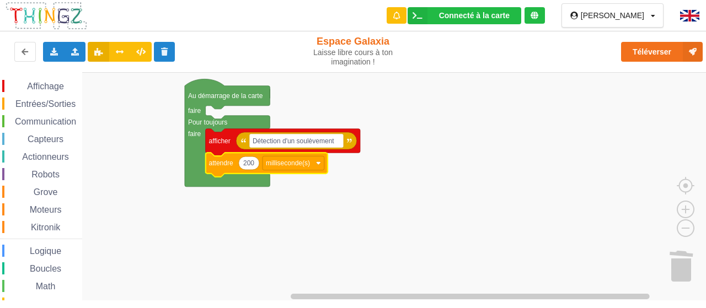
click at [45, 135] on span "Capteurs" at bounding box center [45, 139] width 39 height 9
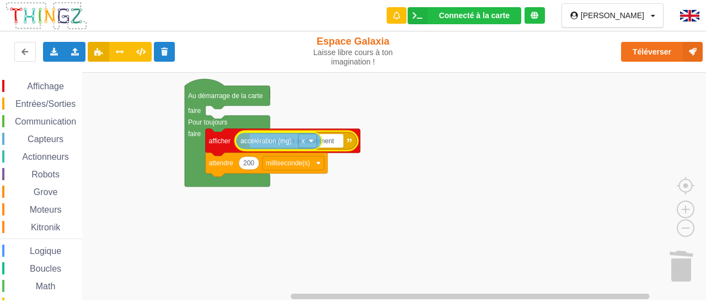
click at [275, 142] on div "Affichage Entrées/Sorties Communication Capteurs Actionneurs Robots Grove Moteu…" at bounding box center [356, 186] width 713 height 228
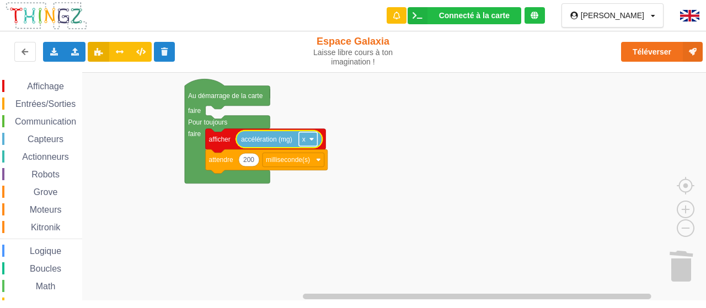
click at [312, 143] on rect "Espace de travail de Blocky" at bounding box center [308, 139] width 19 height 14
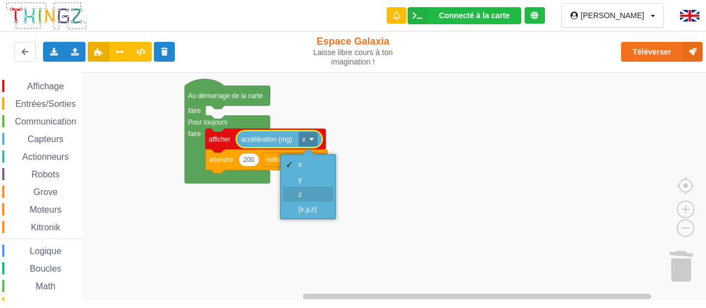
click at [313, 187] on div "z" at bounding box center [308, 194] width 50 height 15
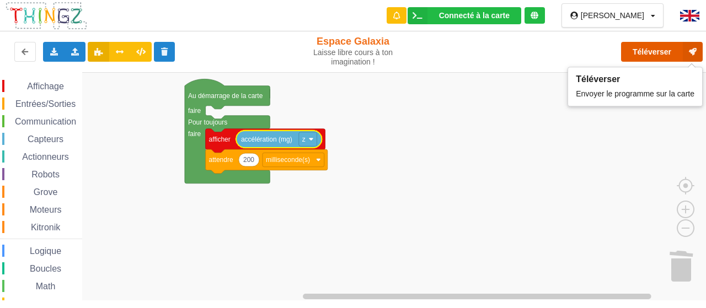
click at [654, 58] on button "Téléverser" at bounding box center [662, 52] width 82 height 20
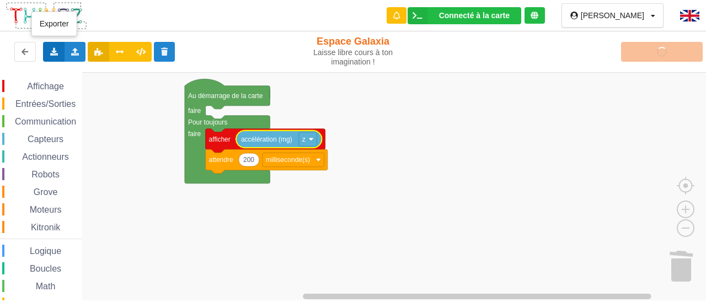
click at [52, 52] on icon at bounding box center [53, 51] width 9 height 7
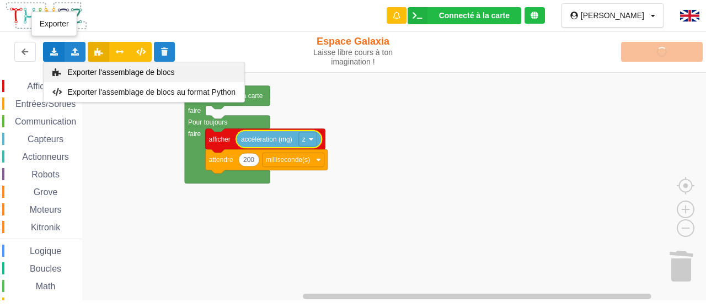
click at [148, 63] on div "Exporter l'assemblage de blocs" at bounding box center [144, 72] width 201 height 20
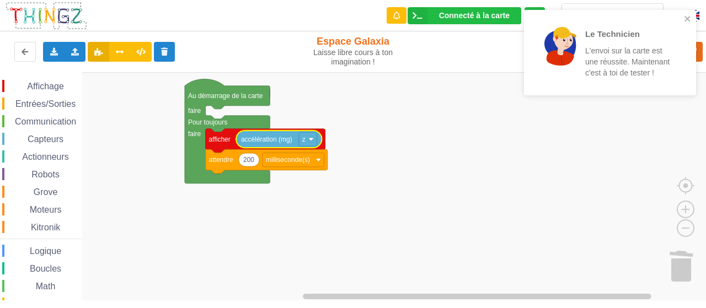
drag, startPoint x: 564, startPoint y: 98, endPoint x: 559, endPoint y: 81, distance: 17.3
click at [559, 81] on div "Le Technicien L'envoi sur la carte est une réussite. Maintenant c'est à toi de …" at bounding box center [610, 57] width 176 height 98
click at [559, 81] on div "Le Technicien L'envoi sur la carte est une réussite. Maintenant c'est à toi de …" at bounding box center [606, 52] width 142 height 63
